Goal: Navigation & Orientation: Go to known website

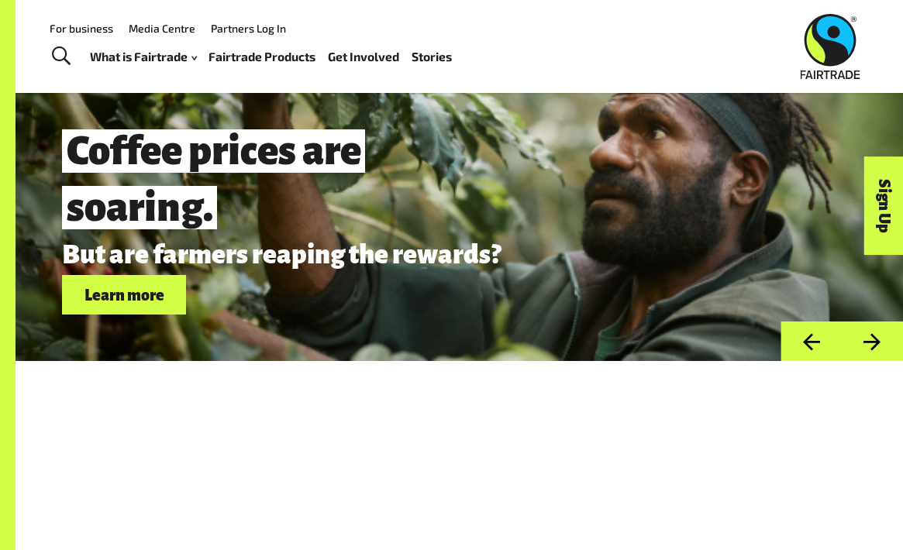
scroll to position [4021, 0]
